Goal: Browse casually: Explore the website without a specific task or goal

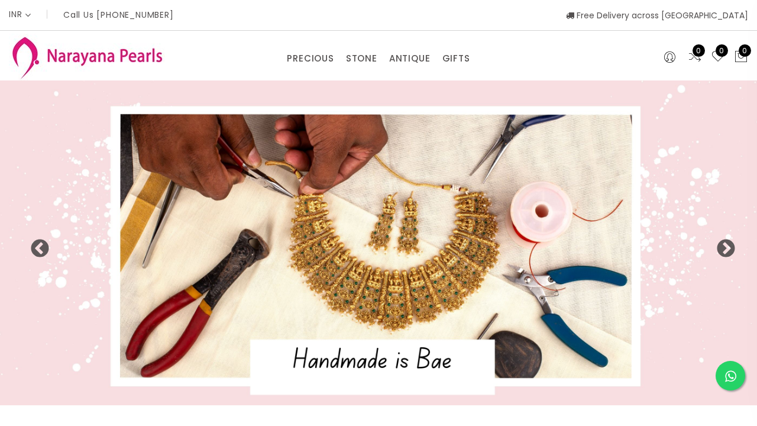
select select "INR"
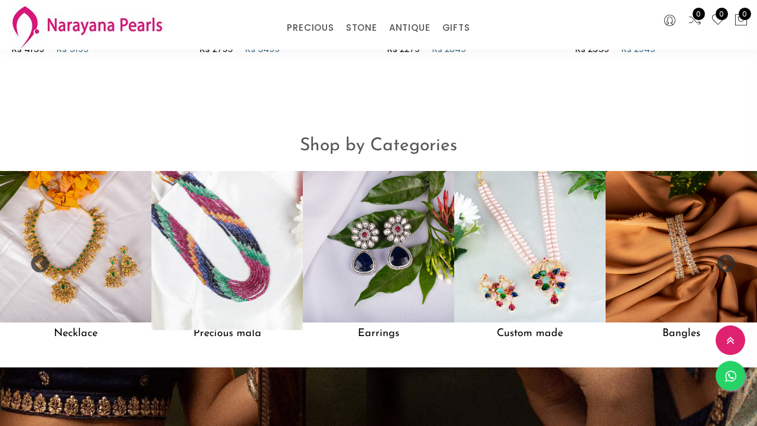
scroll to position [855, 0]
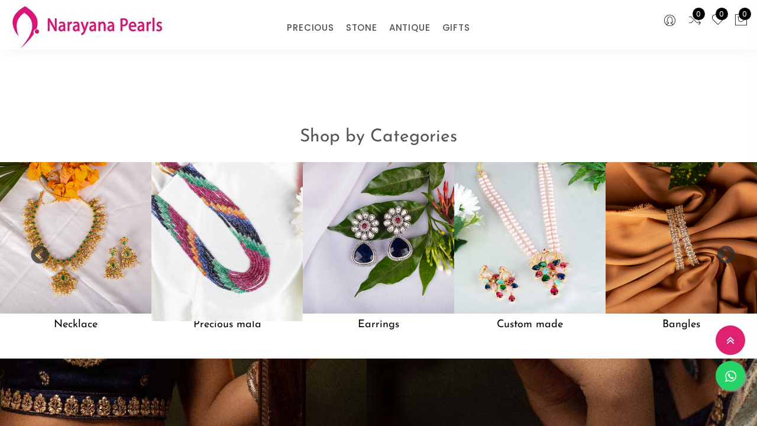
click at [242, 314] on img at bounding box center [227, 237] width 167 height 167
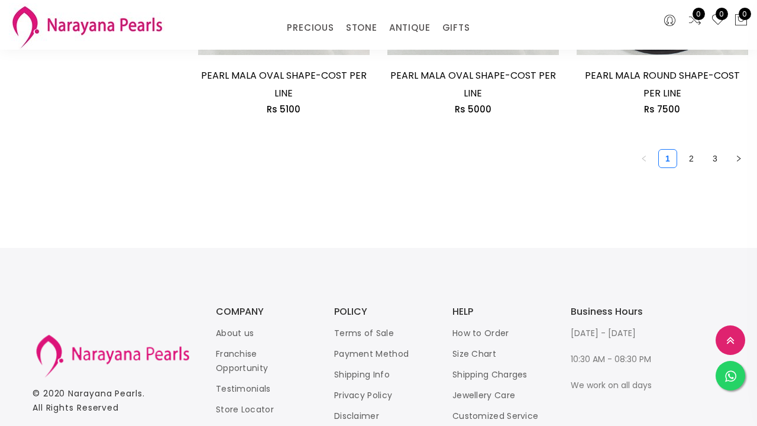
scroll to position [1790, 0]
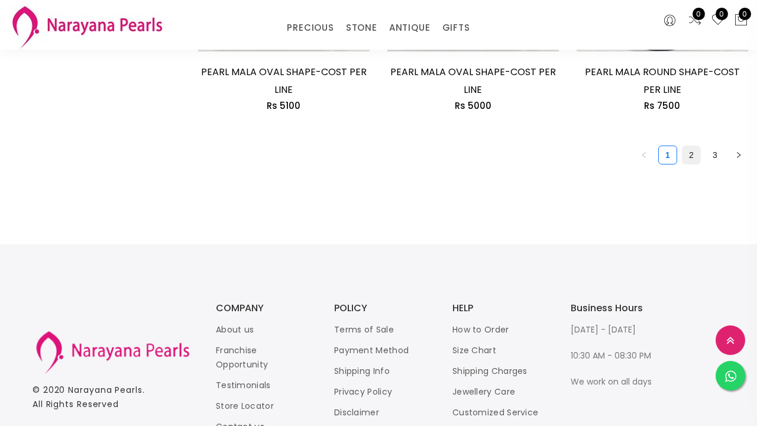
click at [687, 147] on link "2" at bounding box center [691, 155] width 18 height 18
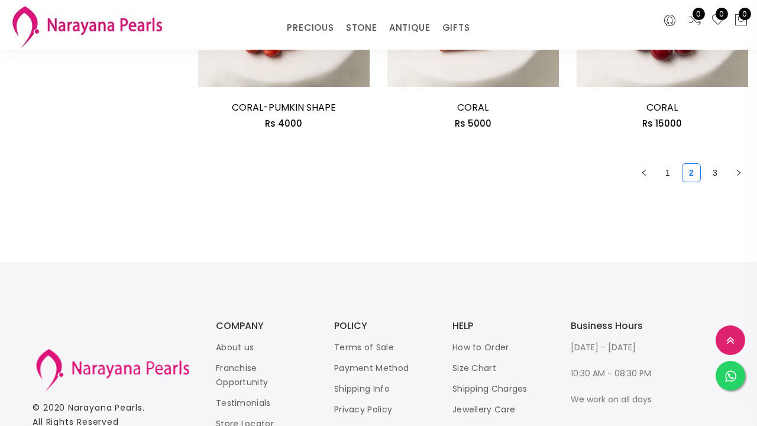
scroll to position [1714, 0]
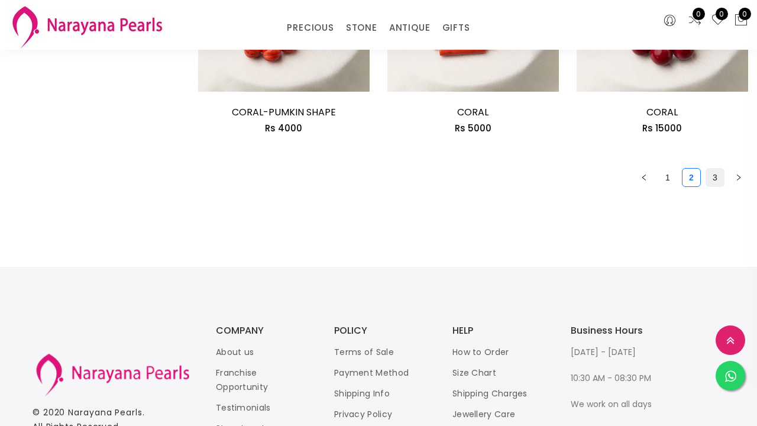
click at [716, 169] on link "3" at bounding box center [715, 178] width 18 height 18
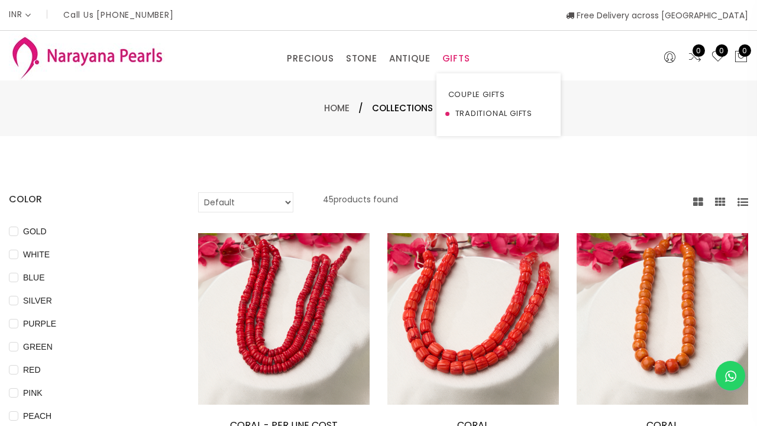
click at [444, 113] on li "TRADITIONAL GIFTS" at bounding box center [498, 113] width 124 height 19
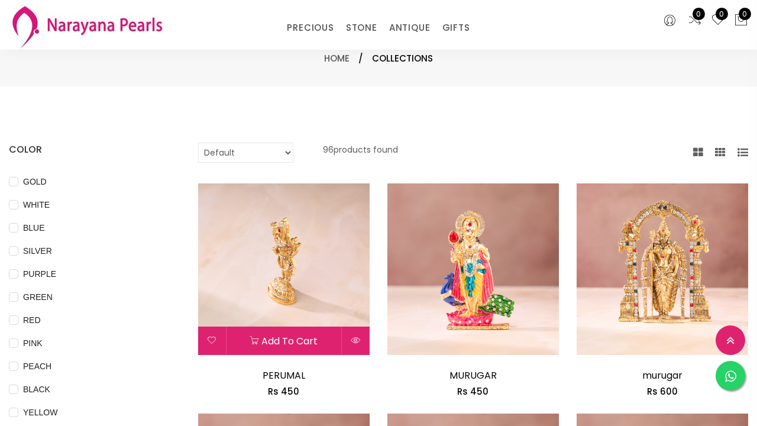
scroll to position [131, 0]
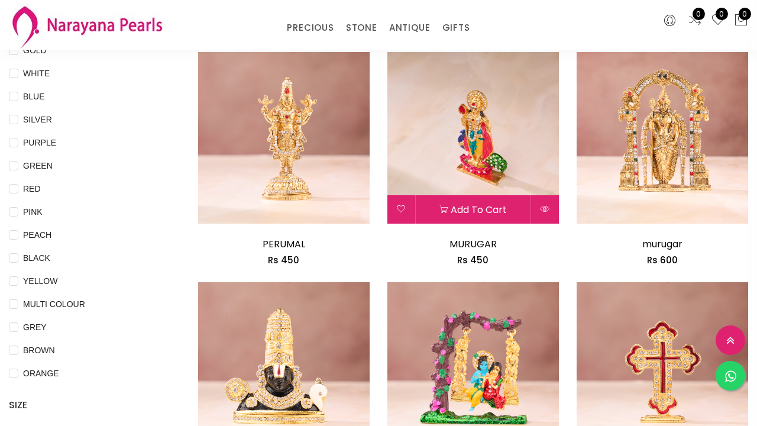
click at [515, 135] on img at bounding box center [473, 138] width 172 height 172
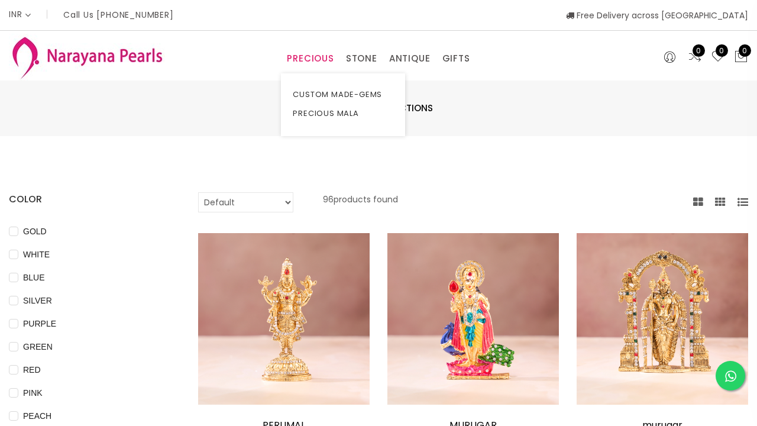
click at [315, 59] on link "PRECIOUS" at bounding box center [310, 59] width 47 height 18
click at [316, 59] on link "PRECIOUS" at bounding box center [310, 59] width 47 height 18
click at [308, 54] on link "PRECIOUS" at bounding box center [310, 59] width 47 height 18
click at [303, 95] on link "CUSTOM MADE-GEMS" at bounding box center [343, 94] width 101 height 19
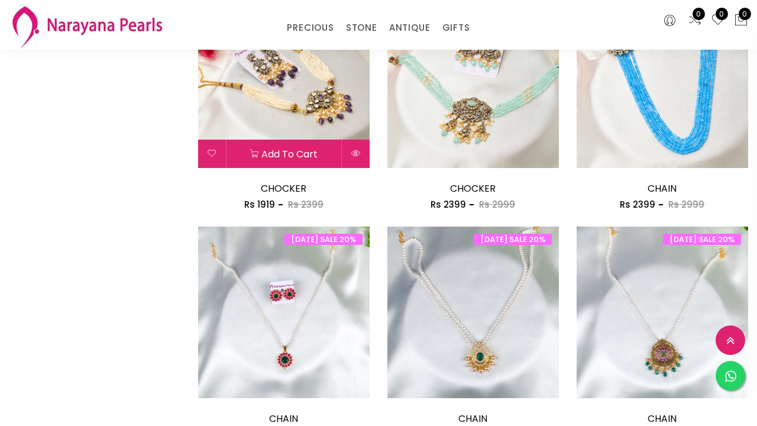
scroll to position [1337, 0]
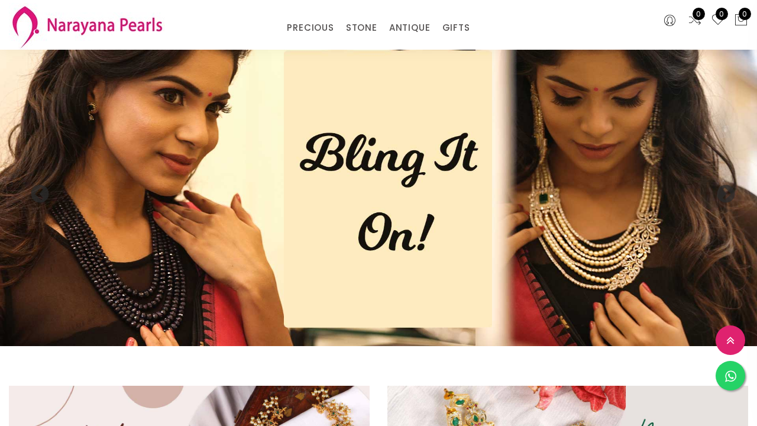
scroll to position [855, 0]
